Goal: Task Accomplishment & Management: Manage account settings

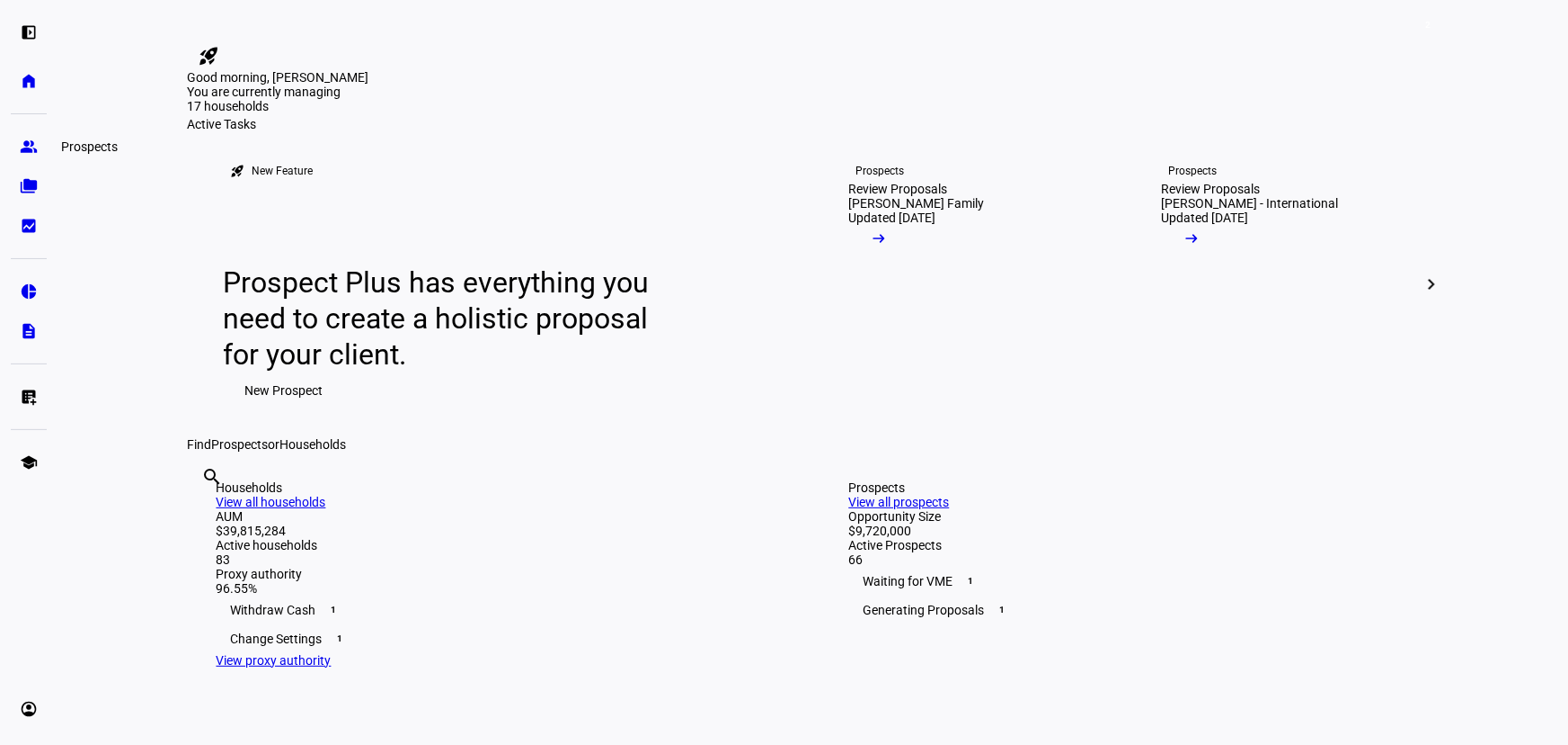
click at [14, 154] on link "group Prospects" at bounding box center [29, 147] width 36 height 36
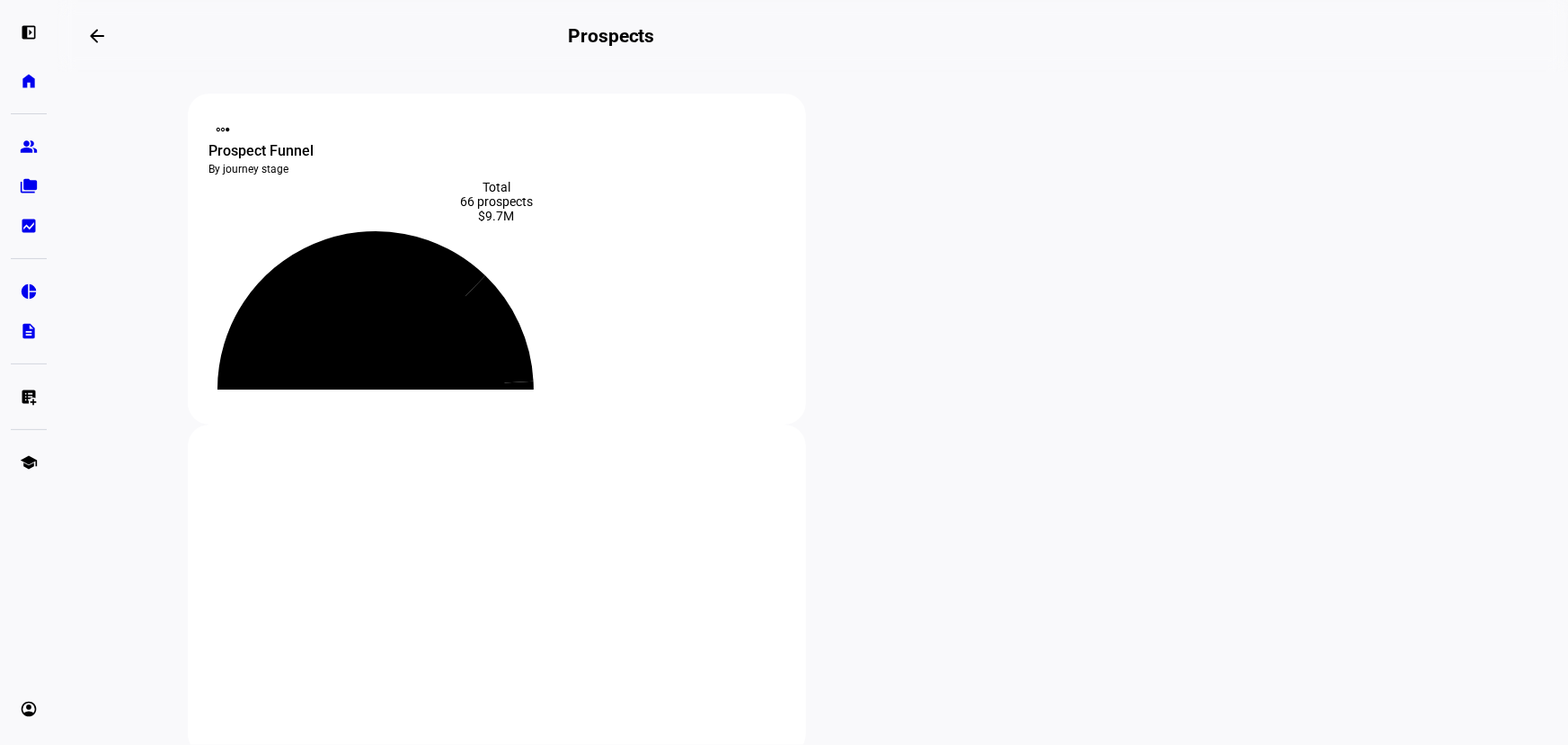
scroll to position [163, 0]
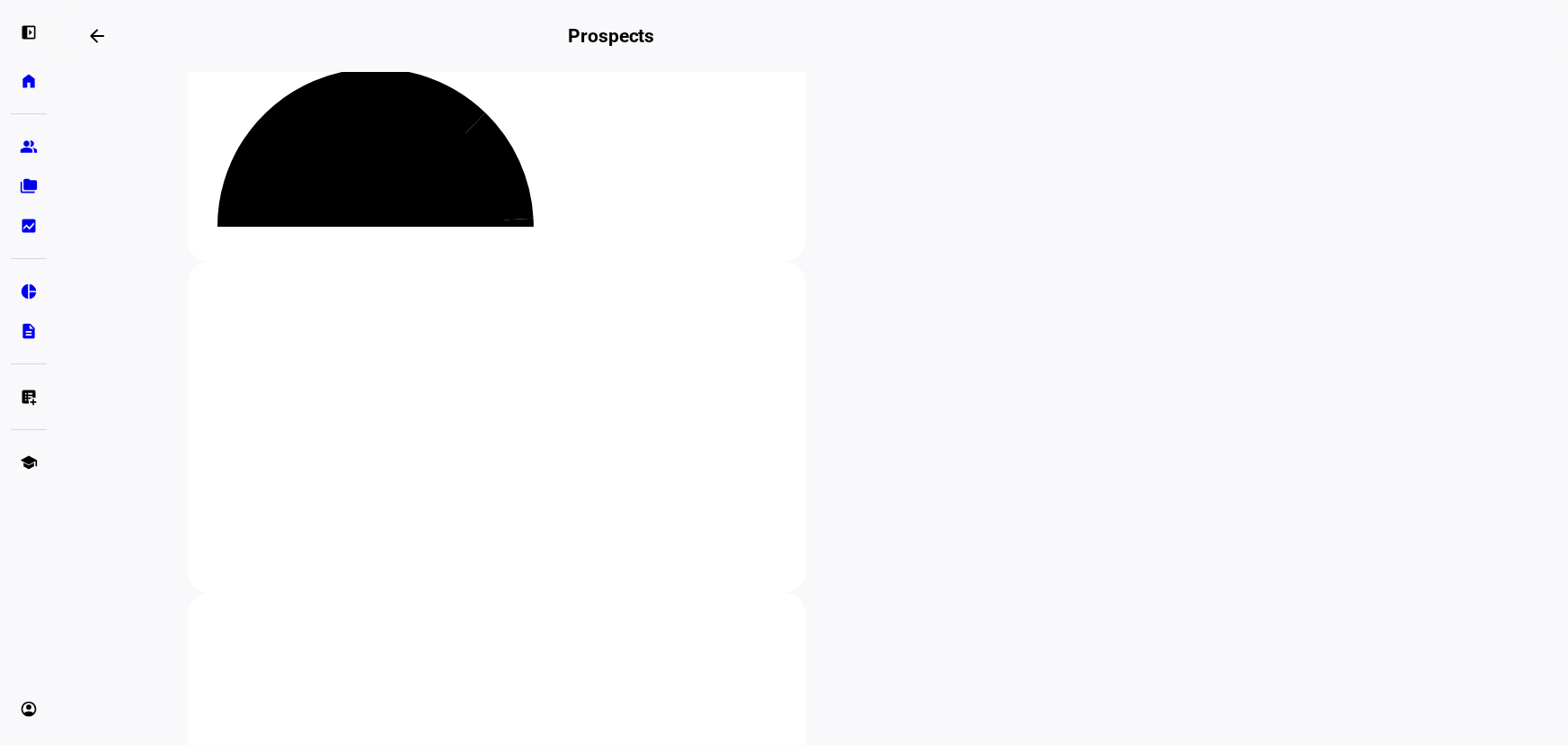
type input "fitch"
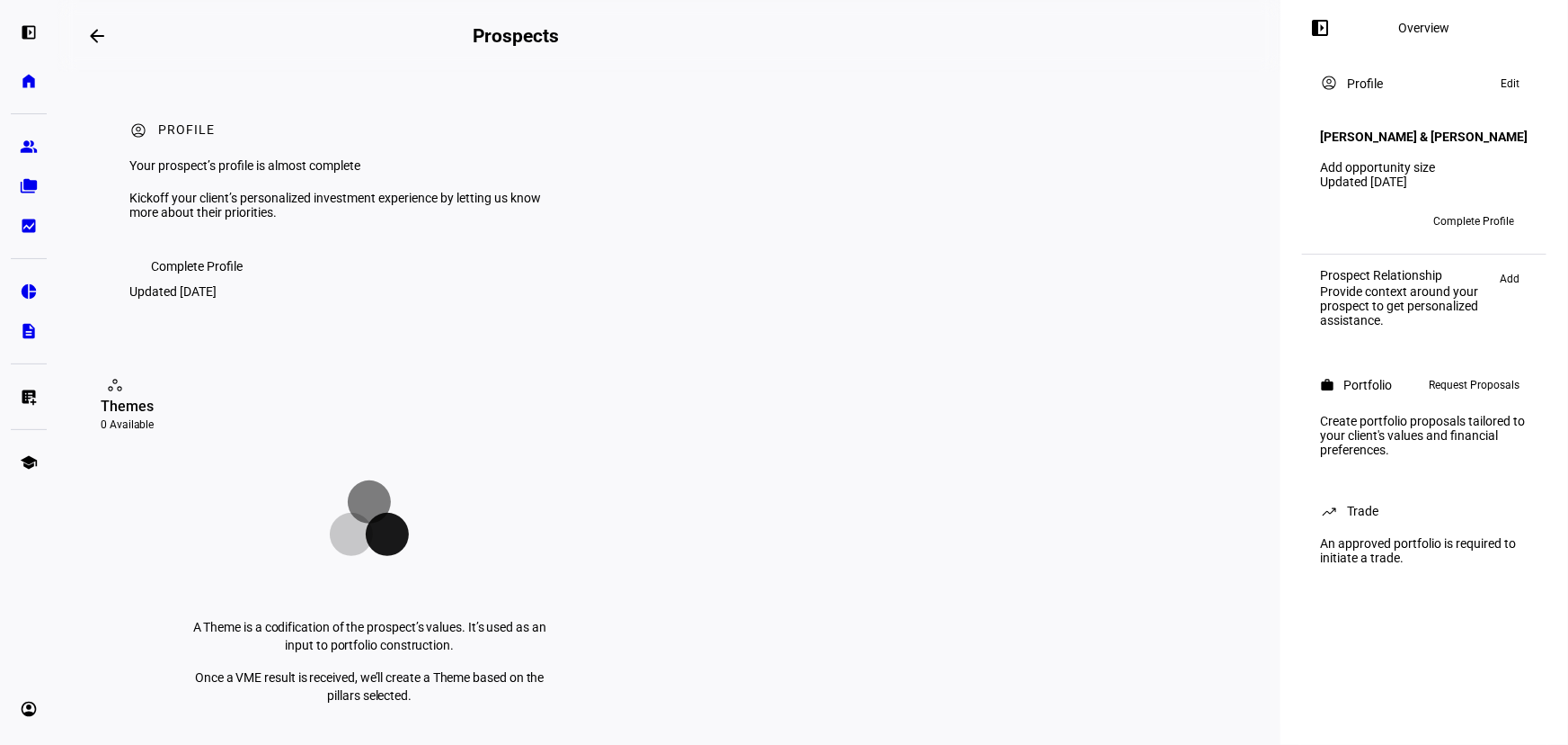
click at [226, 603] on eth-card-help-content "A Theme is a codification of the prospect’s values. It’s used as an input to po…" at bounding box center [369, 584] width 435 height 298
click at [27, 188] on eth-mat-symbol "folder_copy" at bounding box center [29, 186] width 18 height 18
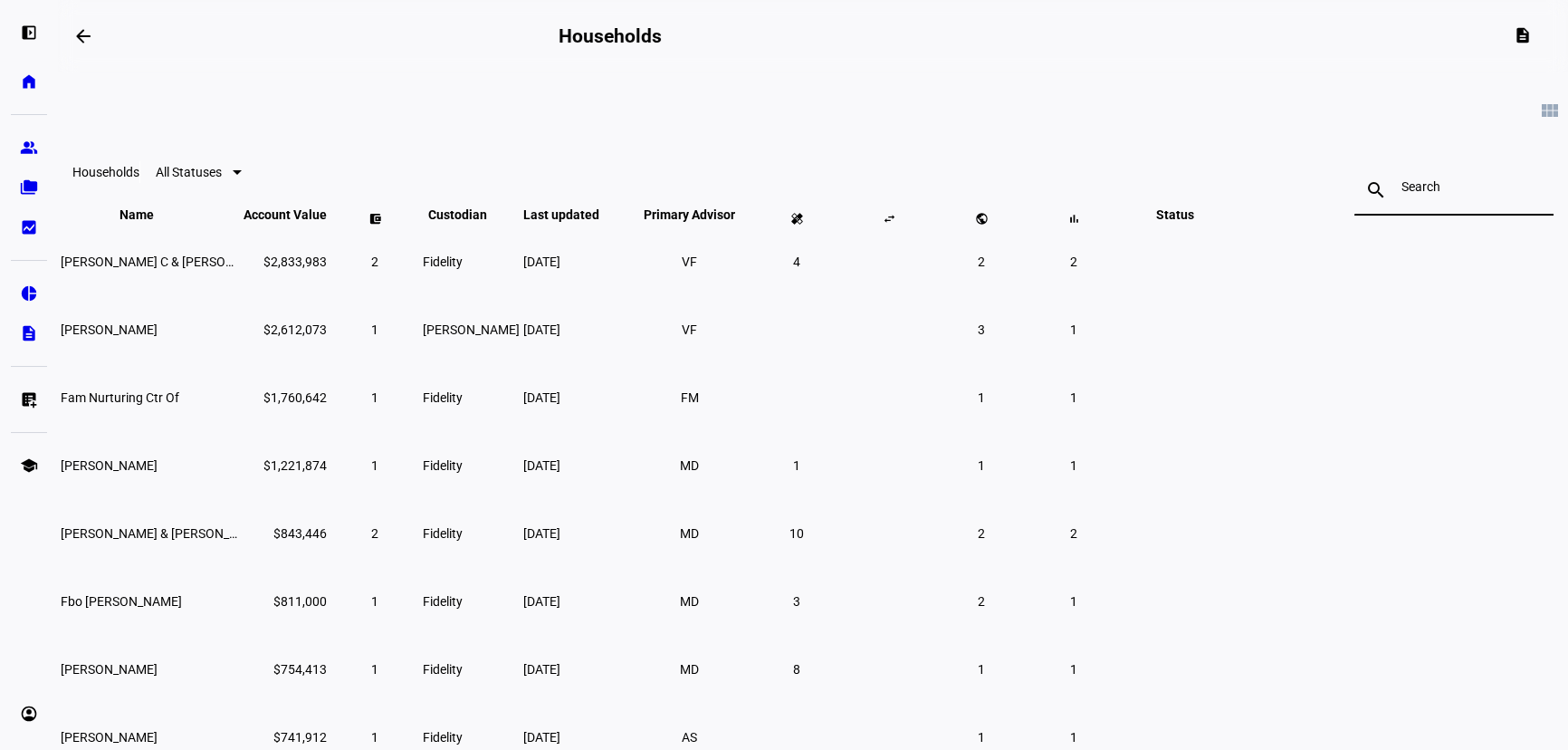
click at [1401, 190] on input at bounding box center [1453, 187] width 105 height 15
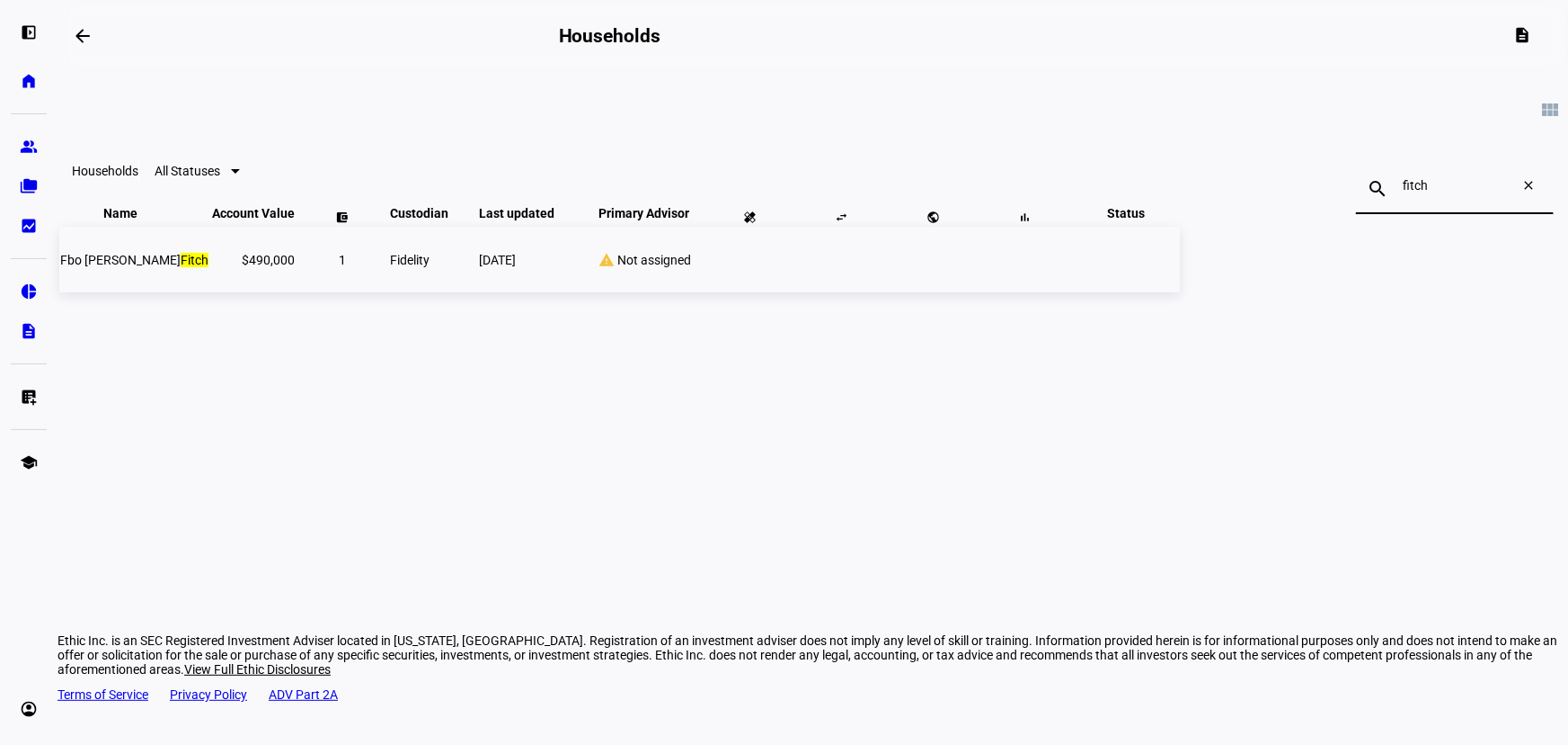
type input "fitch"
click at [516, 267] on span "[DATE]" at bounding box center [497, 260] width 37 height 14
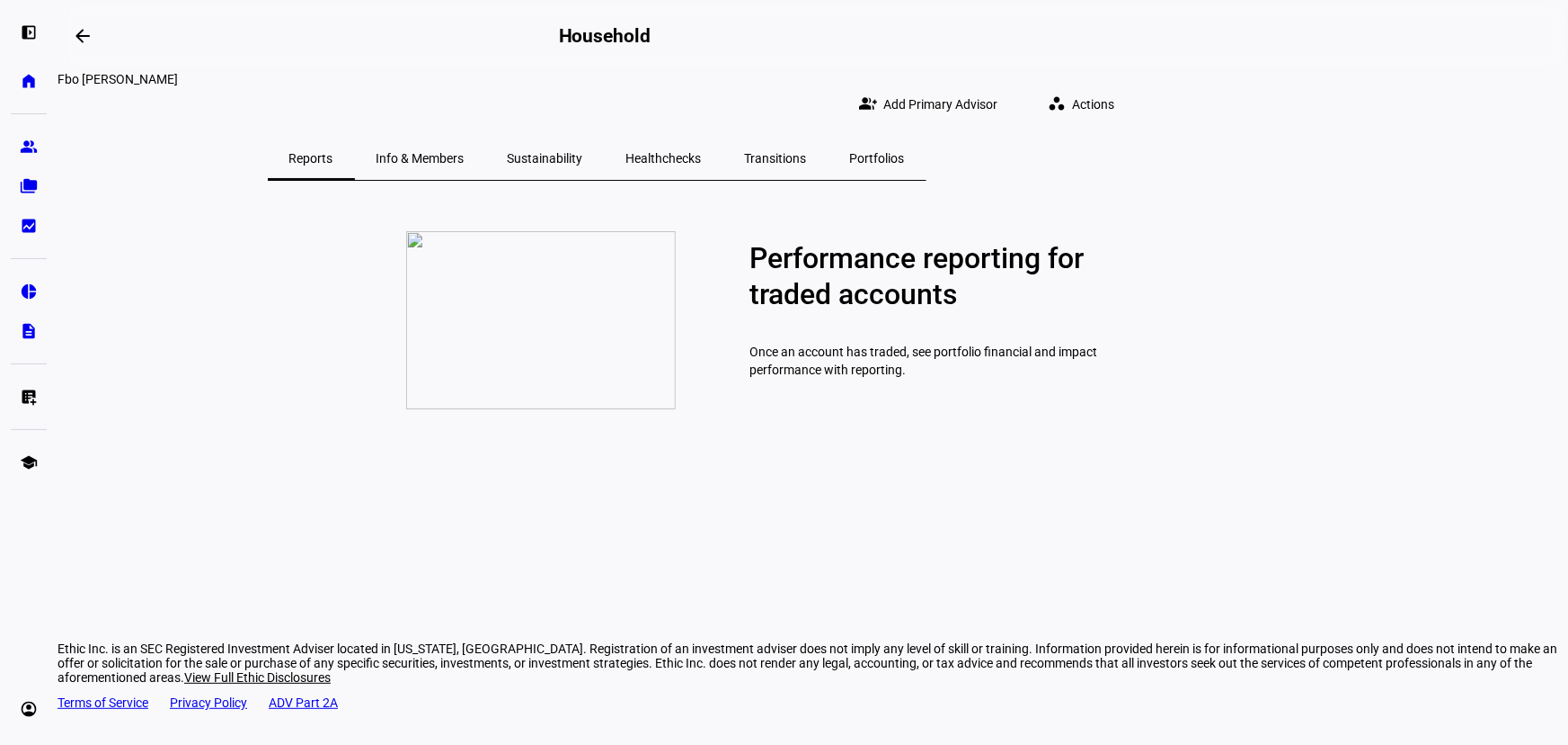
click at [584, 152] on span "Sustainability" at bounding box center [545, 158] width 75 height 13
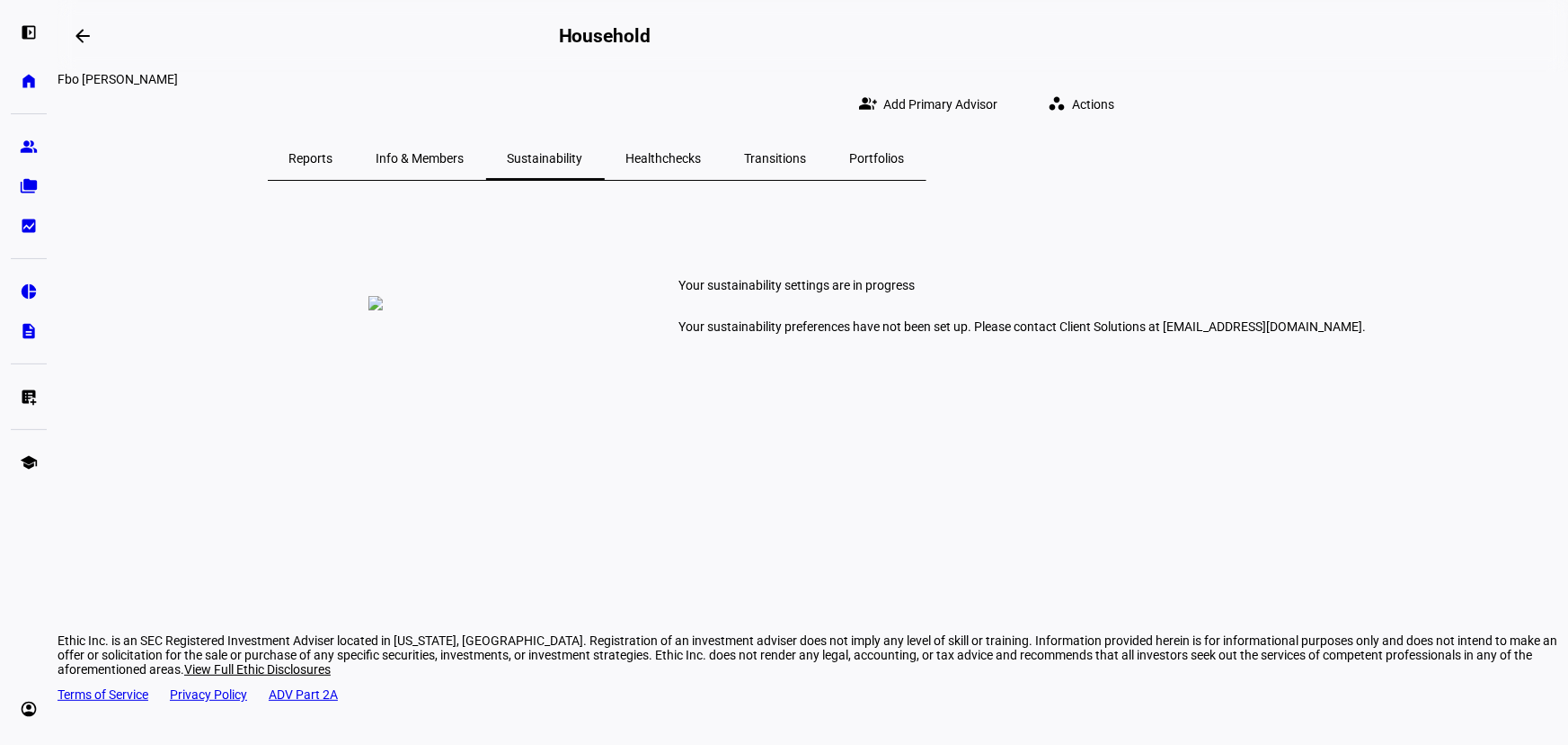
click at [465, 152] on span "Info & Members" at bounding box center [420, 158] width 88 height 13
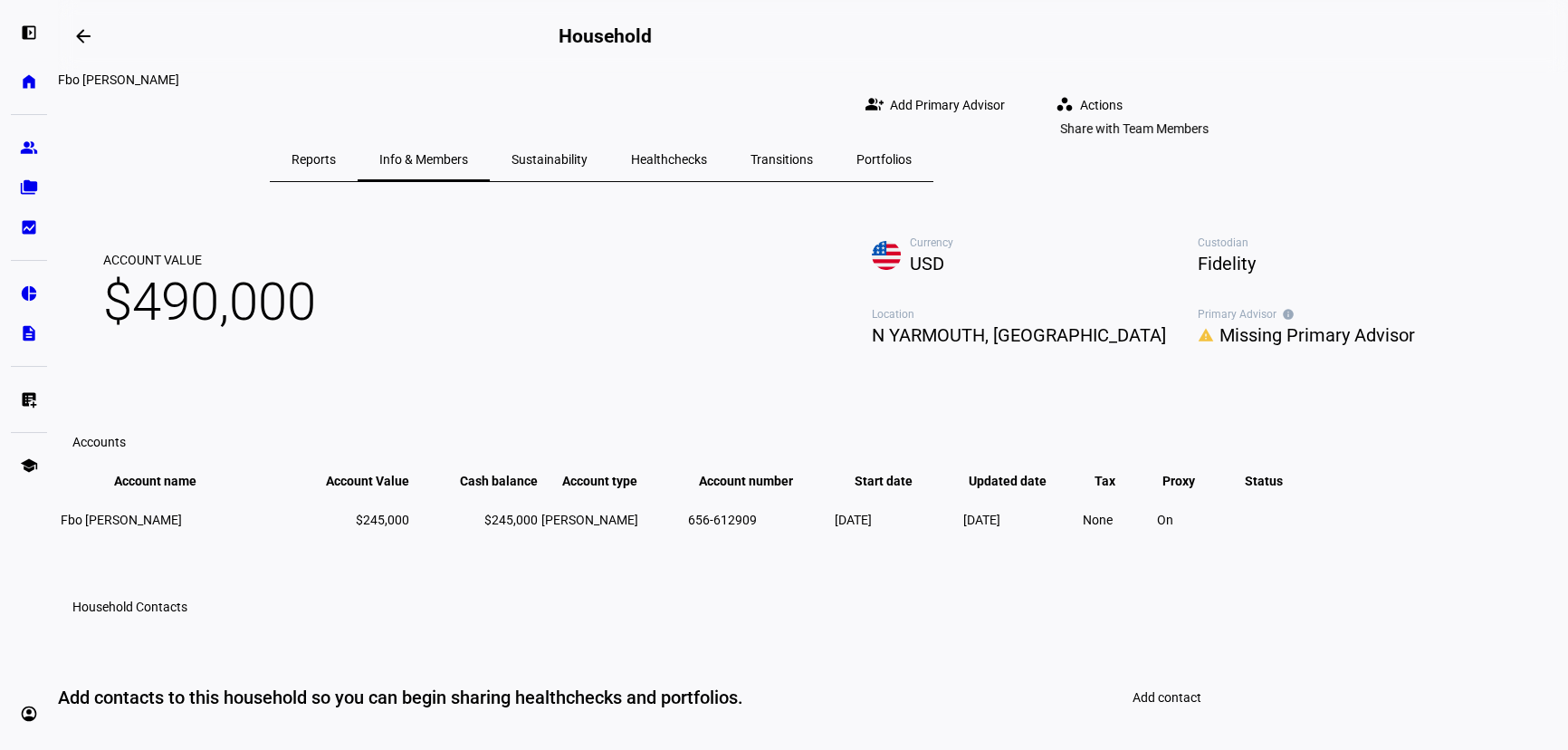
click at [1005, 98] on span "Add Primary Advisor" at bounding box center [948, 105] width 115 height 36
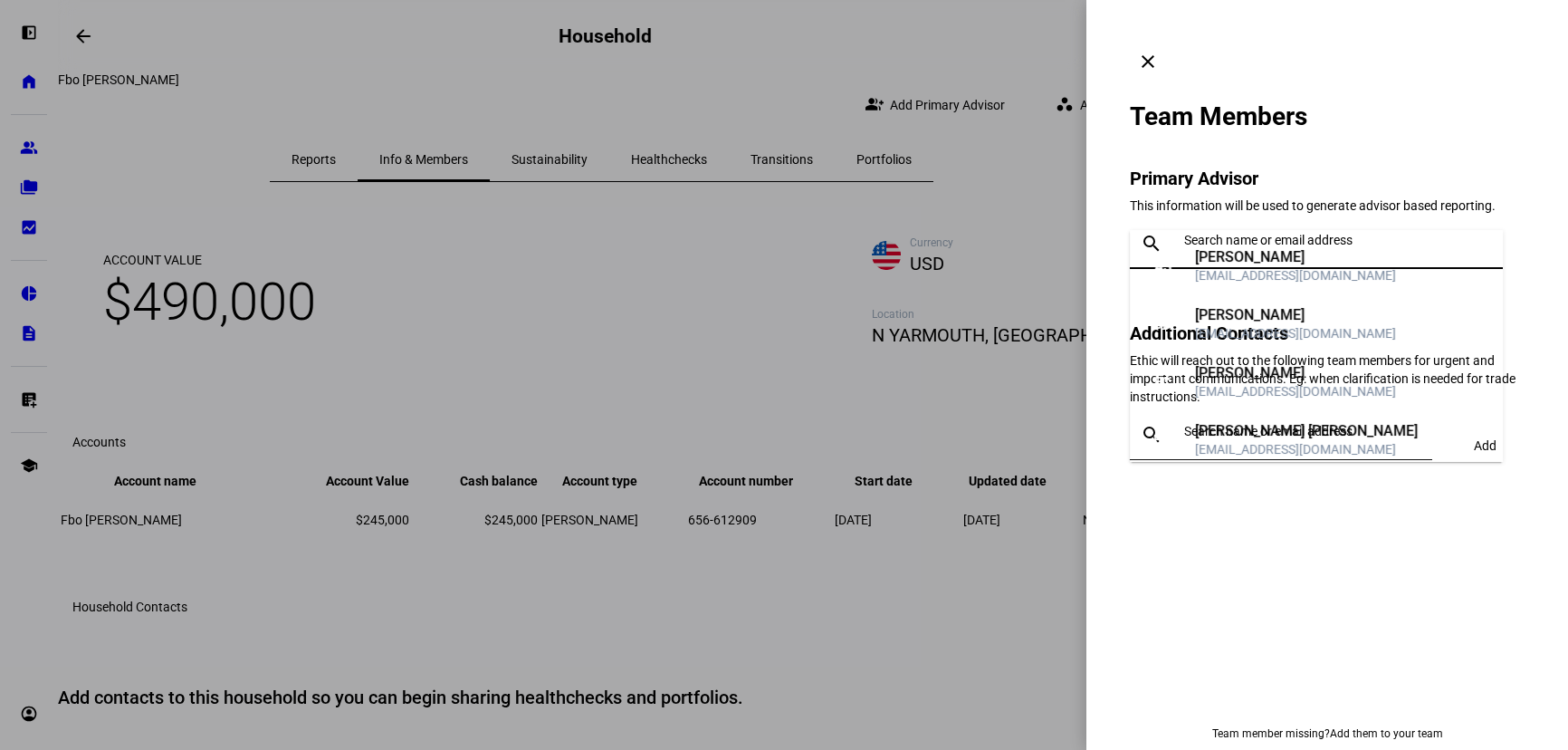
click at [1219, 232] on input "text" at bounding box center [1339, 240] width 312 height 15
click at [1238, 262] on div "[PERSON_NAME]" at bounding box center [1295, 257] width 201 height 18
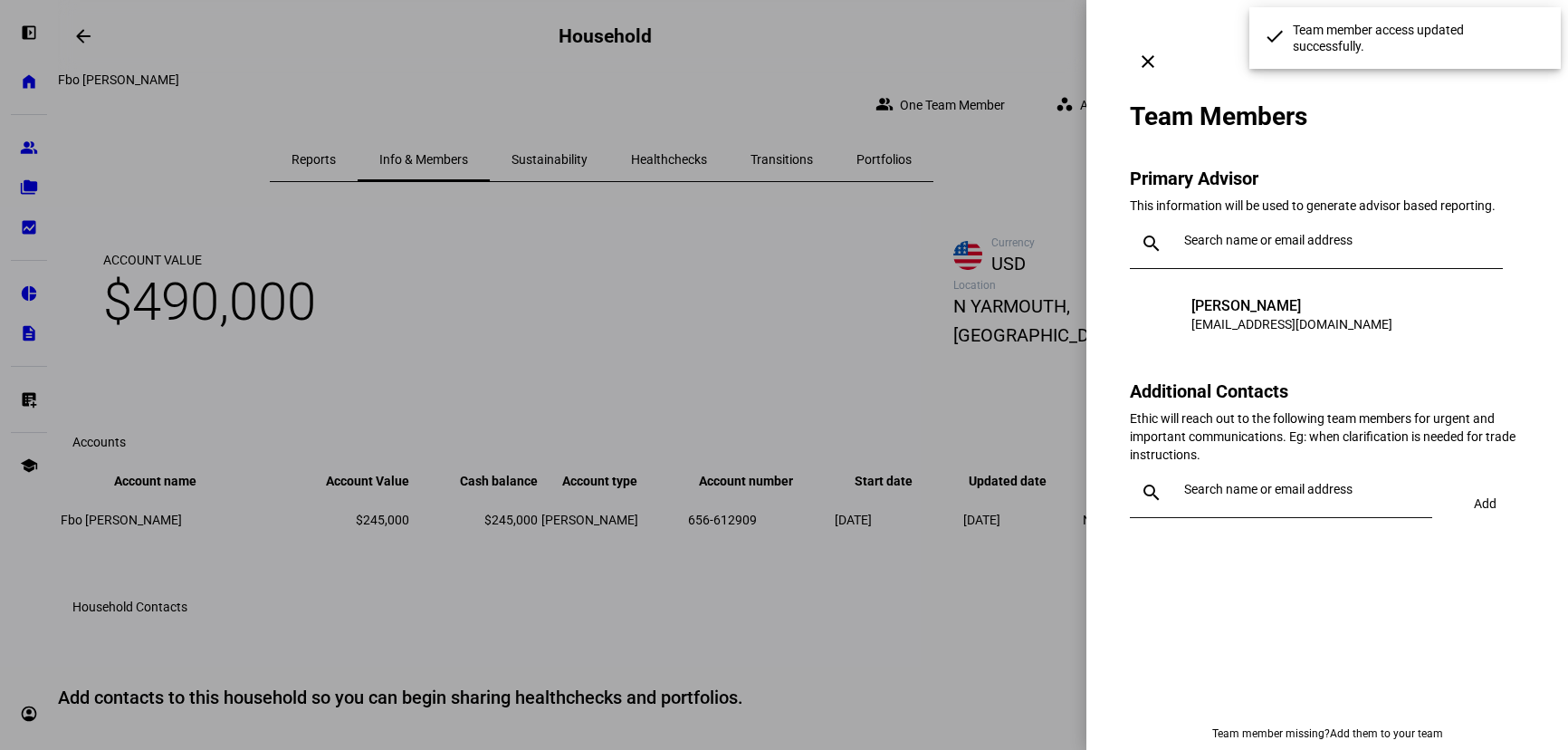
click at [1468, 128] on div "Team Members Primary Advisor This information will be used to generate advisor …" at bounding box center [1327, 307] width 395 height 456
click at [968, 219] on div at bounding box center [784, 375] width 1568 height 750
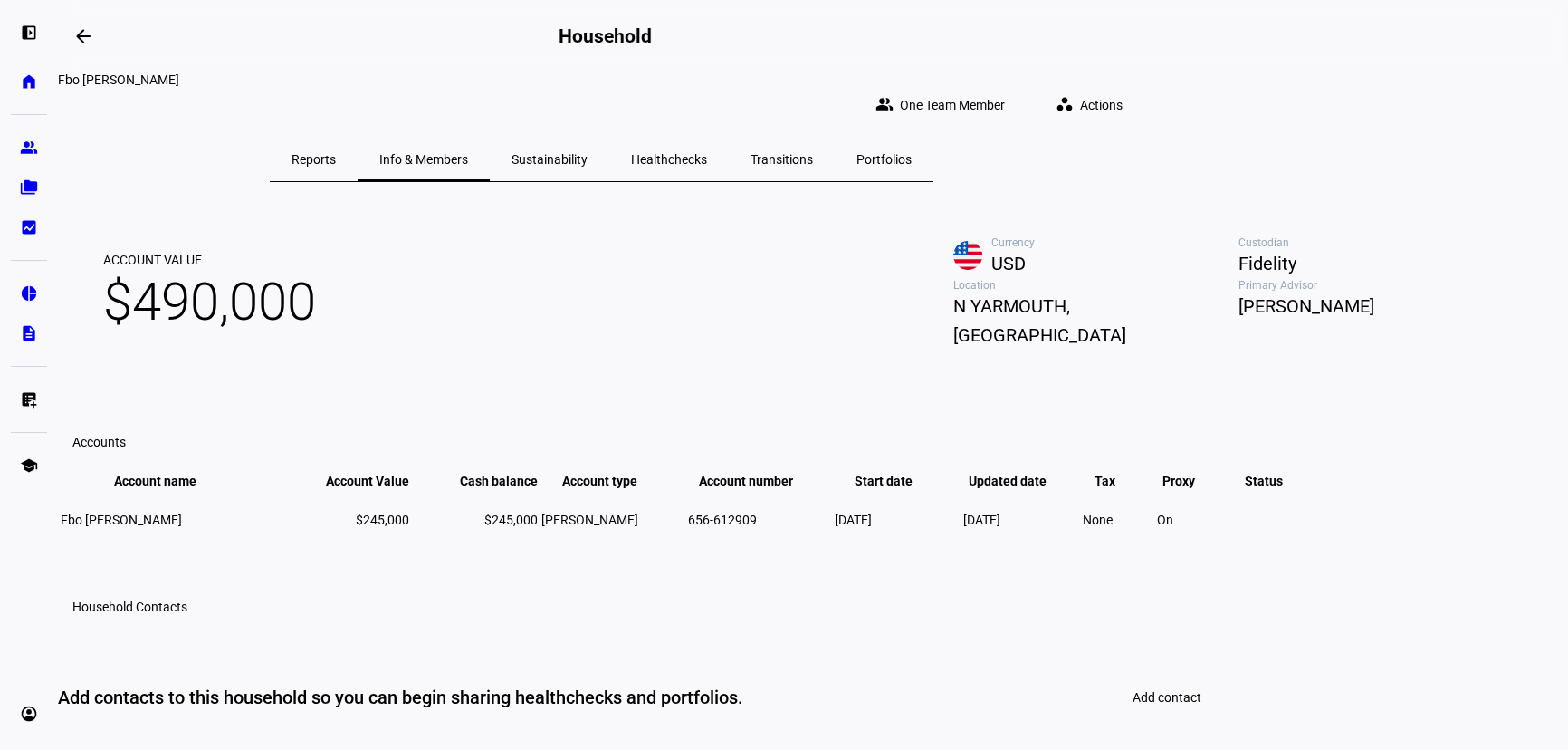
click at [336, 153] on span "Reports" at bounding box center [313, 159] width 45 height 13
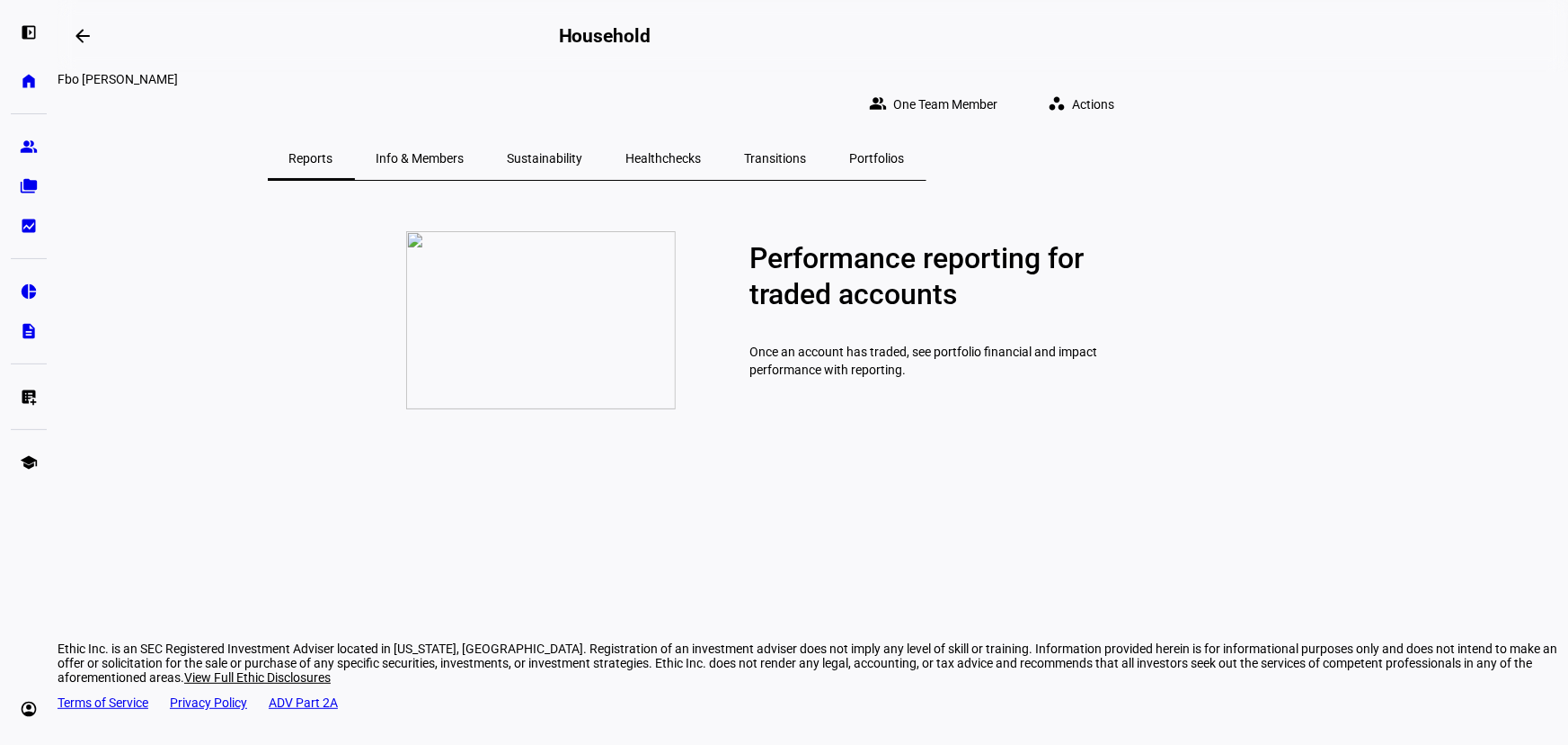
click at [584, 152] on span "Sustainability" at bounding box center [545, 158] width 75 height 13
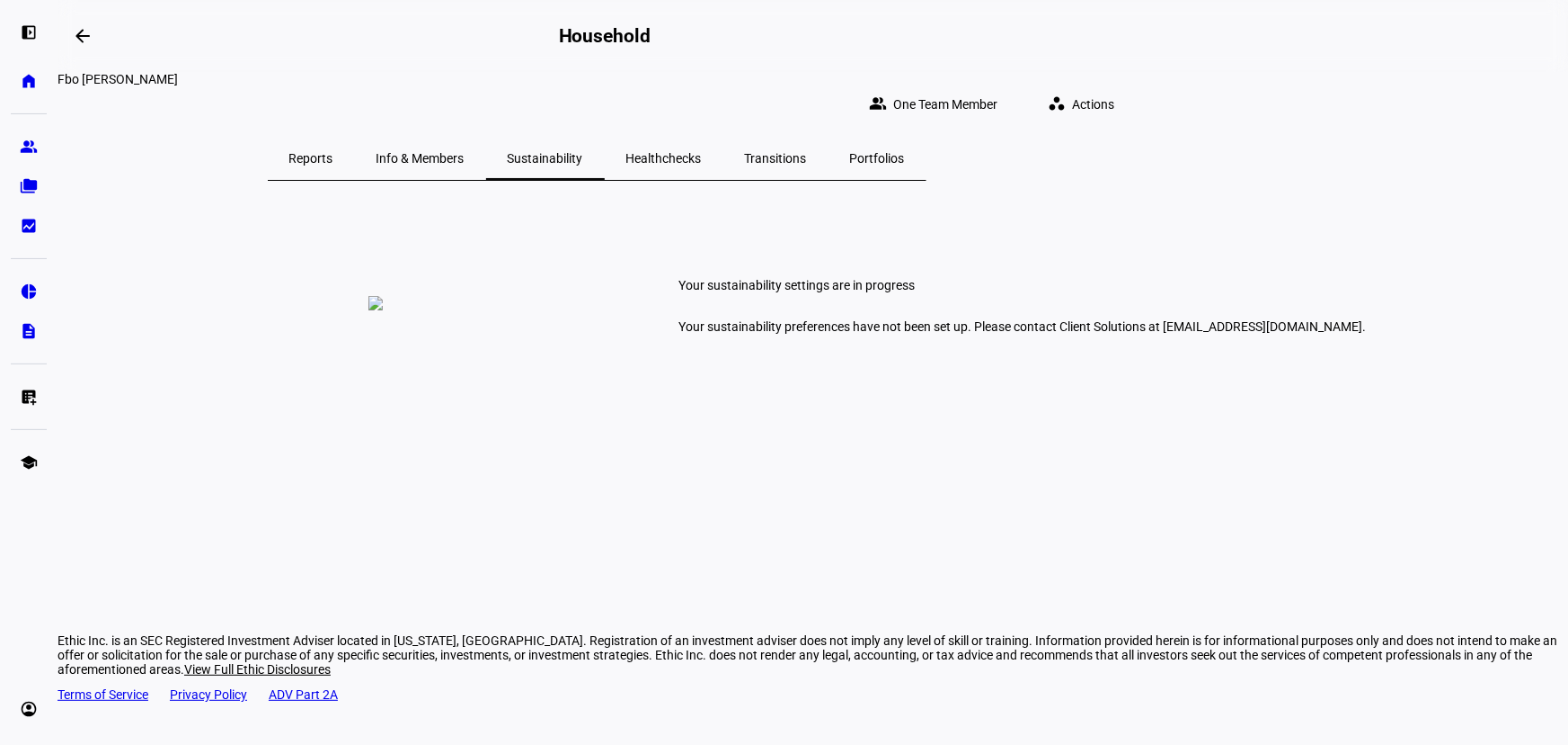
click at [702, 137] on span "Healthchecks" at bounding box center [663, 158] width 75 height 43
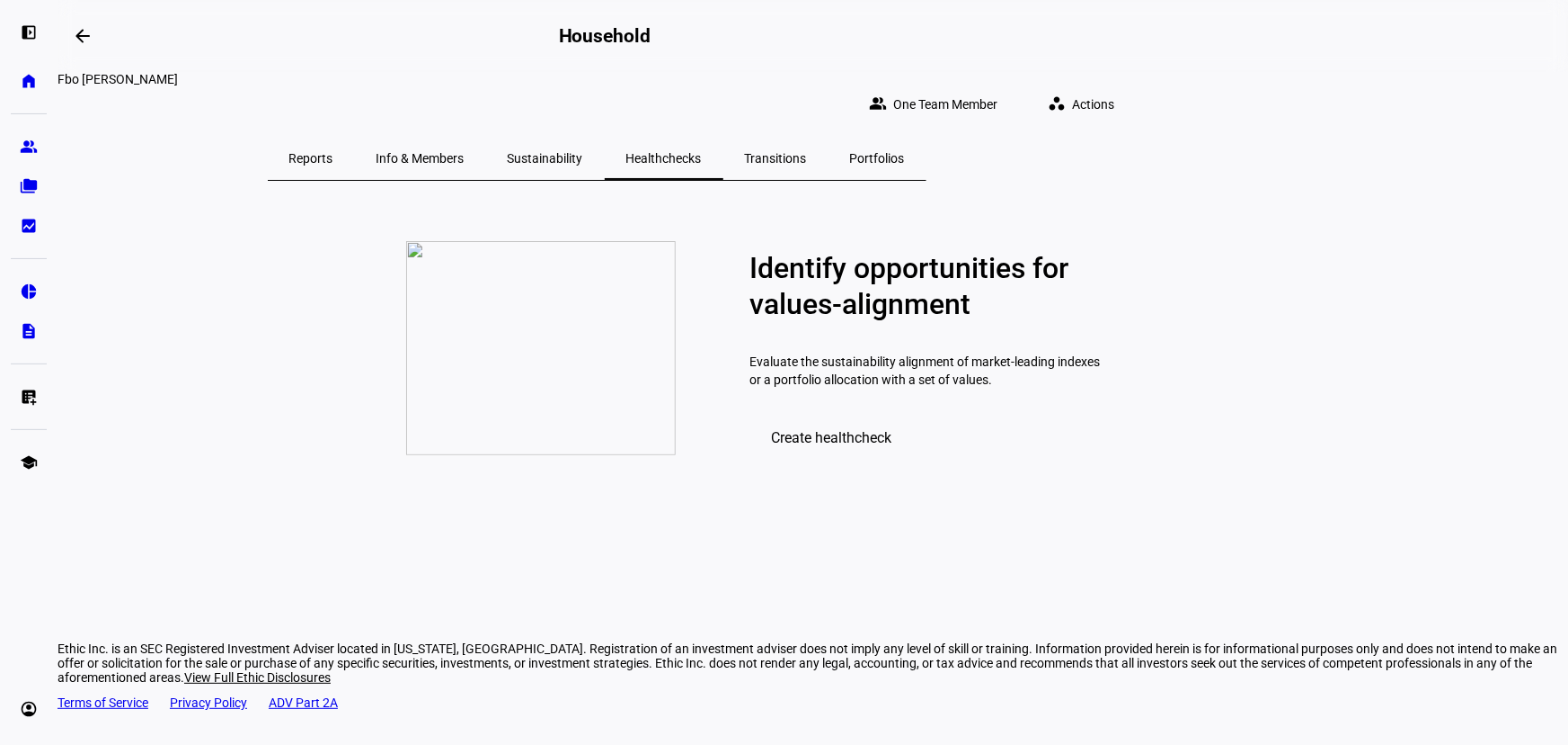
click at [807, 152] on span "Transitions" at bounding box center [776, 158] width 62 height 13
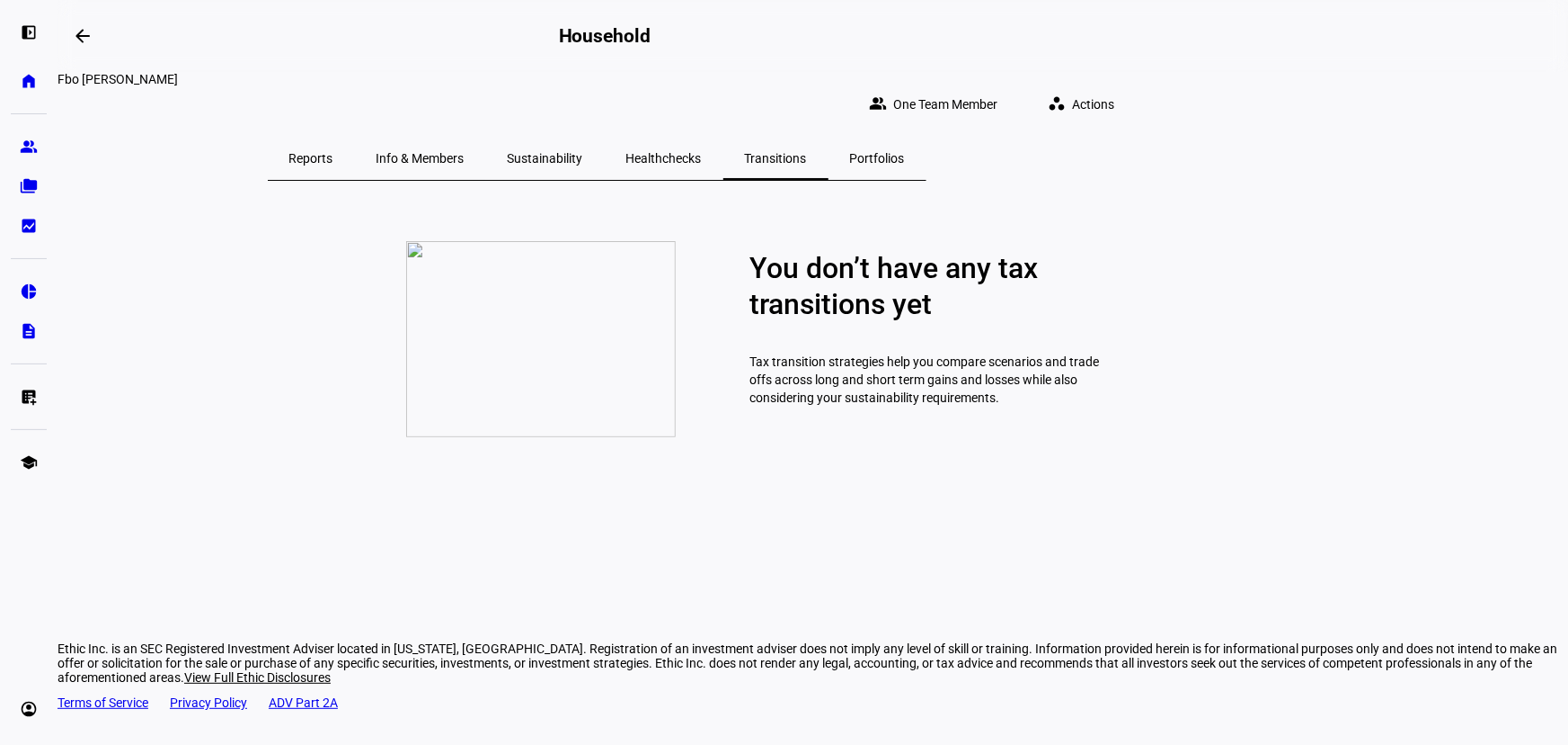
click at [905, 152] on span "Portfolios" at bounding box center [878, 158] width 55 height 13
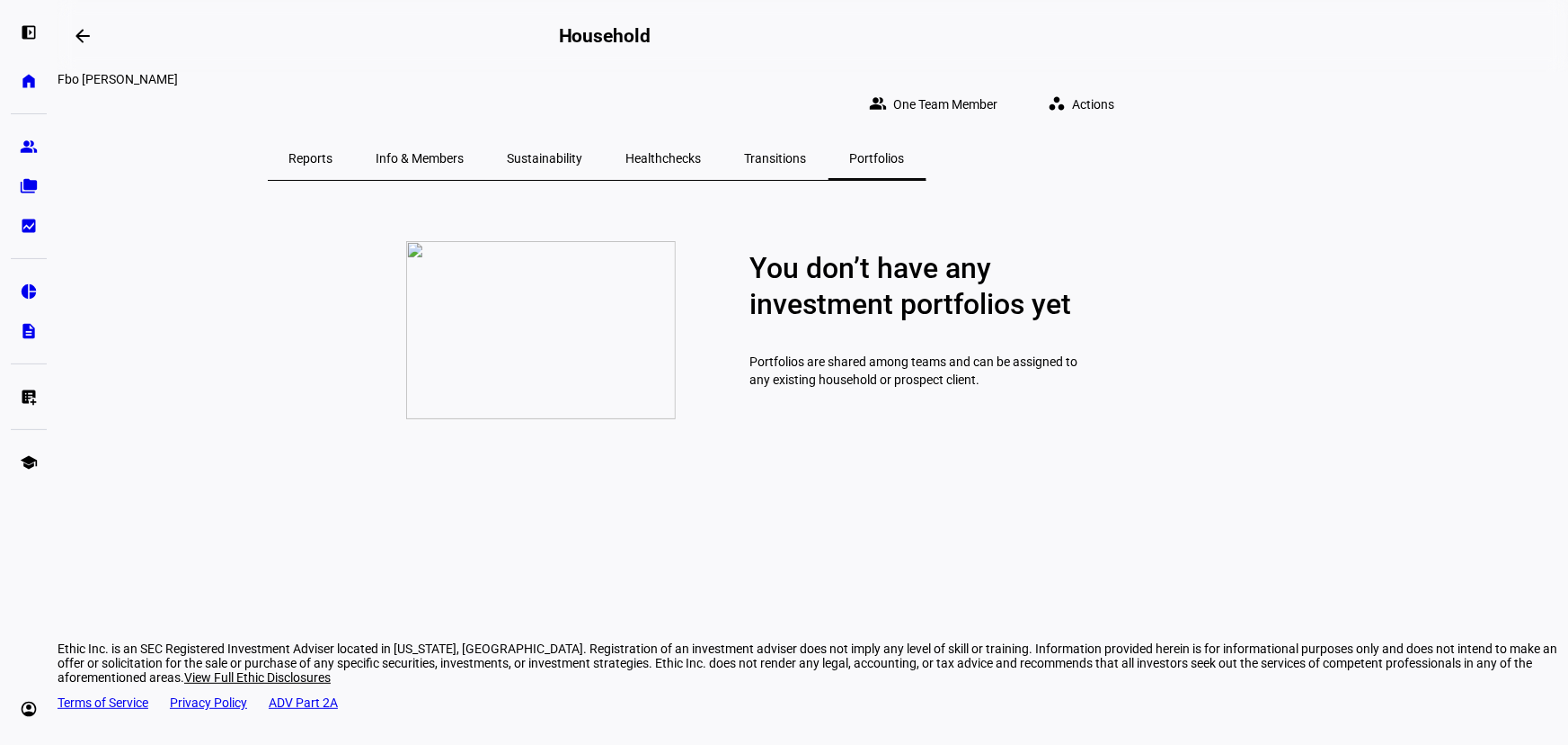
click at [584, 152] on span "Sustainability" at bounding box center [545, 158] width 75 height 13
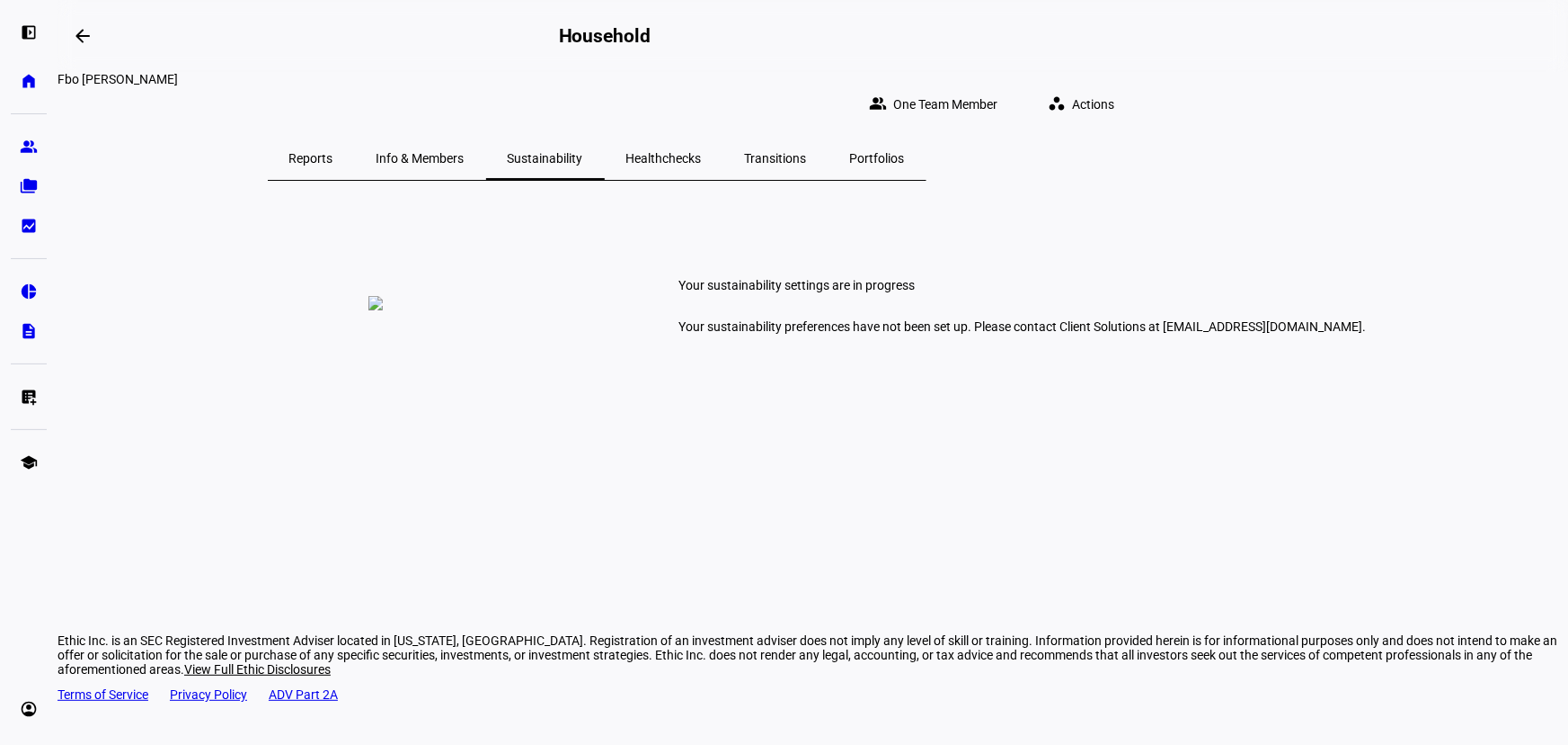
click at [584, 152] on span "Sustainability" at bounding box center [545, 158] width 75 height 13
click at [21, 154] on eth-mat-symbol "group" at bounding box center [29, 147] width 18 height 18
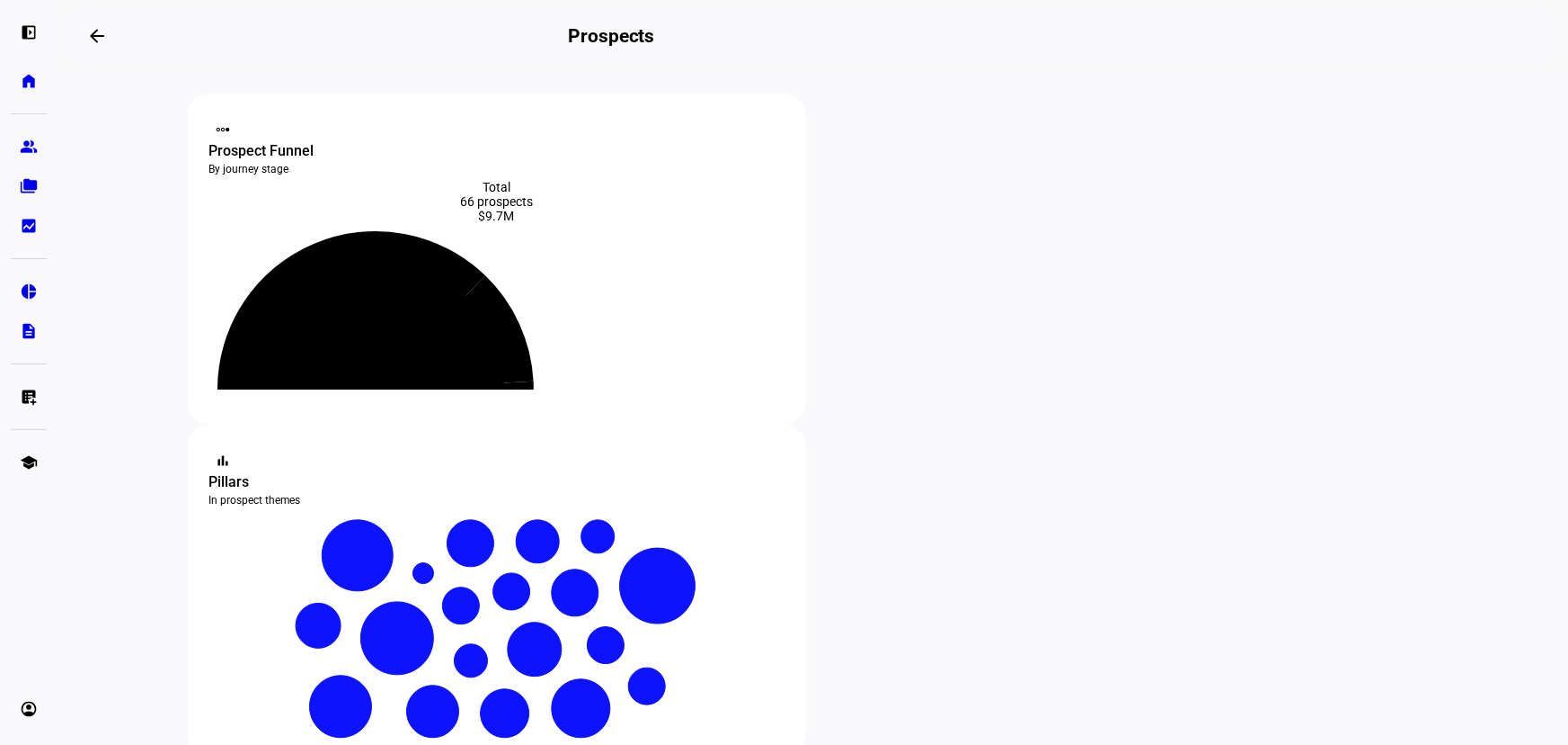
click at [6, 188] on div "left_panel_open home Home Advisors group Prospects folder_copy Households bid_l…" at bounding box center [29, 372] width 58 height 745
click at [18, 186] on link "folder_copy Households" at bounding box center [29, 186] width 36 height 36
